Goal: Ask a question

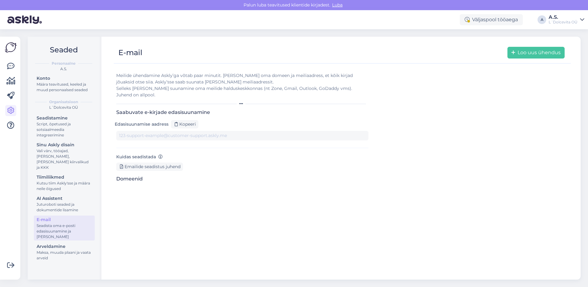
type input "[DOMAIN_NAME][EMAIL_ADDRESS][DOMAIN_NAME]"
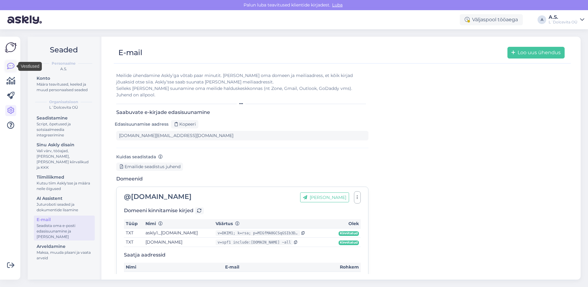
click at [10, 66] on icon at bounding box center [10, 65] width 7 height 7
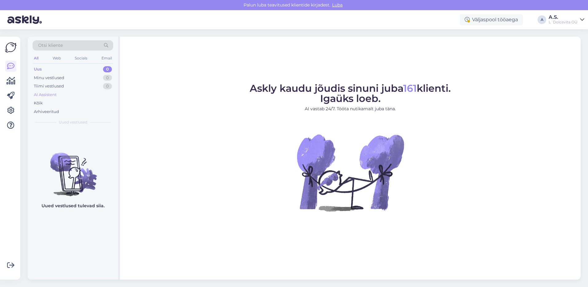
click at [42, 92] on div "AI Assistent" at bounding box center [45, 95] width 23 height 6
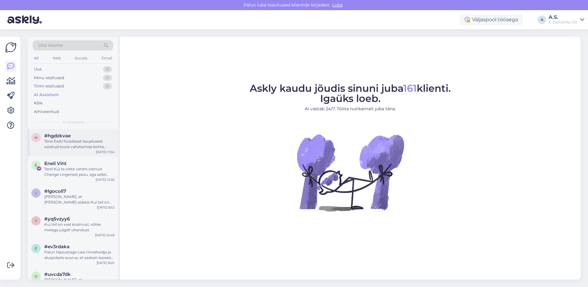
click at [63, 148] on div "Tere! Eesti füüsilisest kauplusest ostetud toote vahetamise kohta annab hinnang…" at bounding box center [79, 143] width 70 height 11
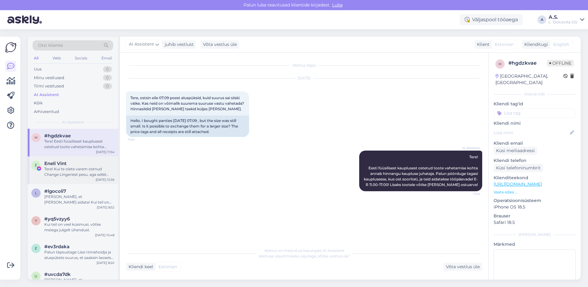
click at [50, 177] on div "E Eneli Vint Tere! Kui te olete varem ostnud Change Lingeriest pesu, aga sellel…" at bounding box center [73, 170] width 90 height 28
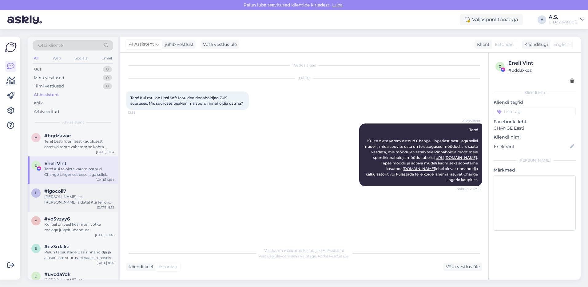
click at [70, 202] on div "[PERSON_NAME], et [PERSON_NAME] aidata! Kui teil on veel küsimusi, andke julgel…" at bounding box center [79, 199] width 70 height 11
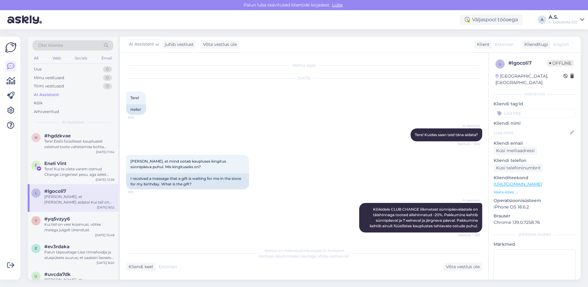
scroll to position [70, 0]
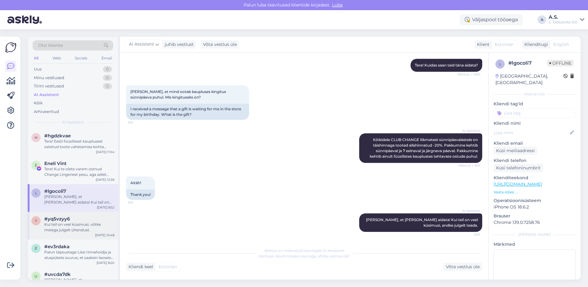
click at [47, 228] on div "Kui teil on veel küsimusi, võtke meiega julgelt ühendust." at bounding box center [79, 227] width 70 height 11
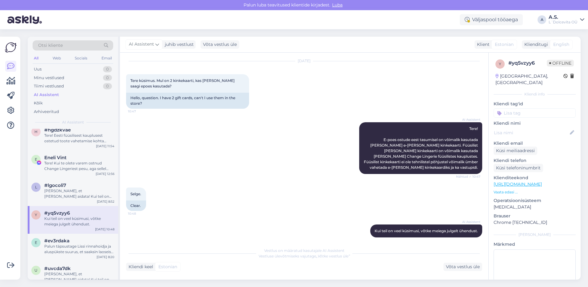
scroll to position [0, 0]
